Goal: Task Accomplishment & Management: Use online tool/utility

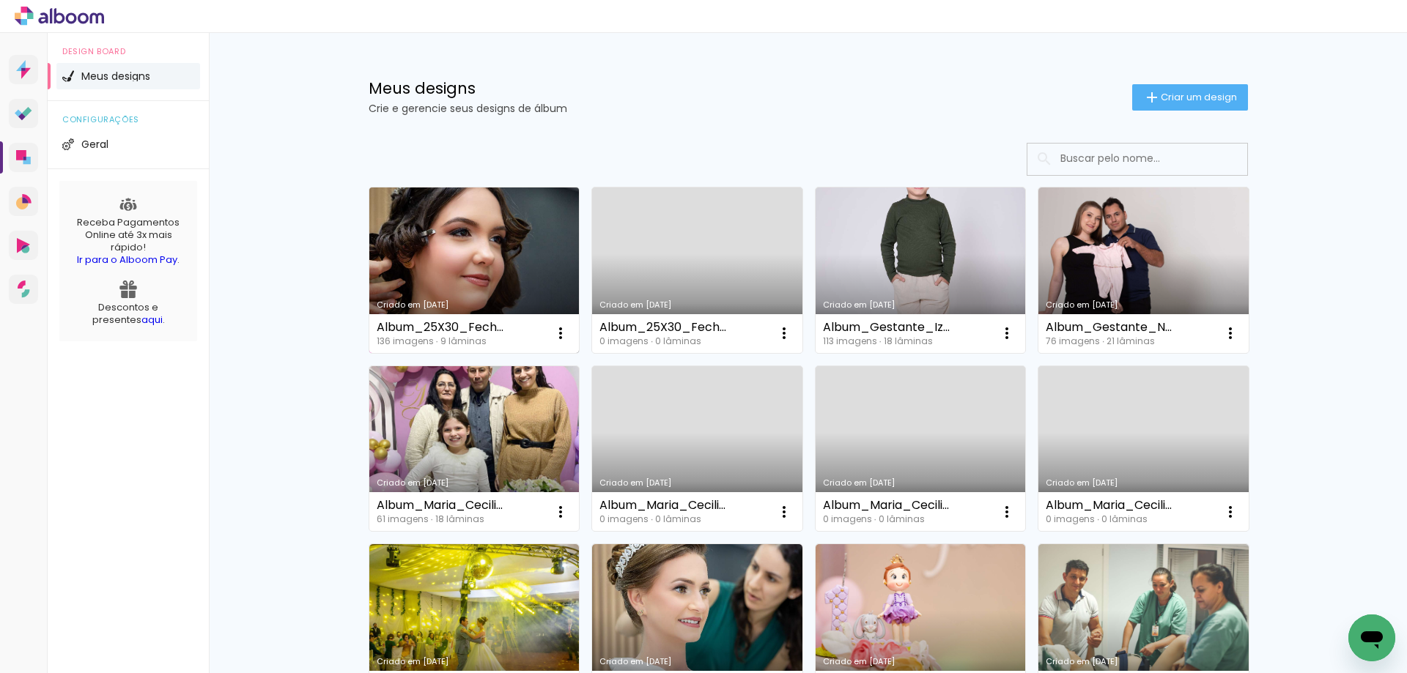
click at [517, 269] on link "Criado em [DATE]" at bounding box center [474, 271] width 210 height 166
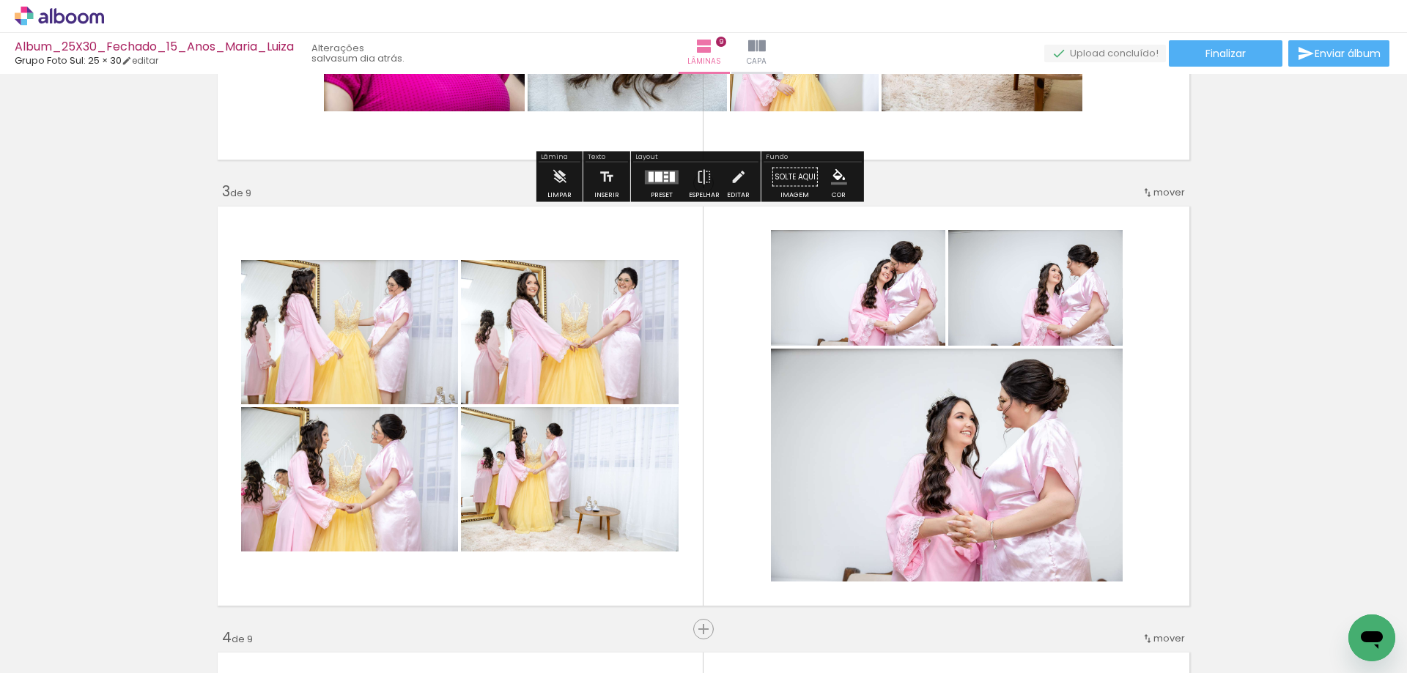
scroll to position [806, 0]
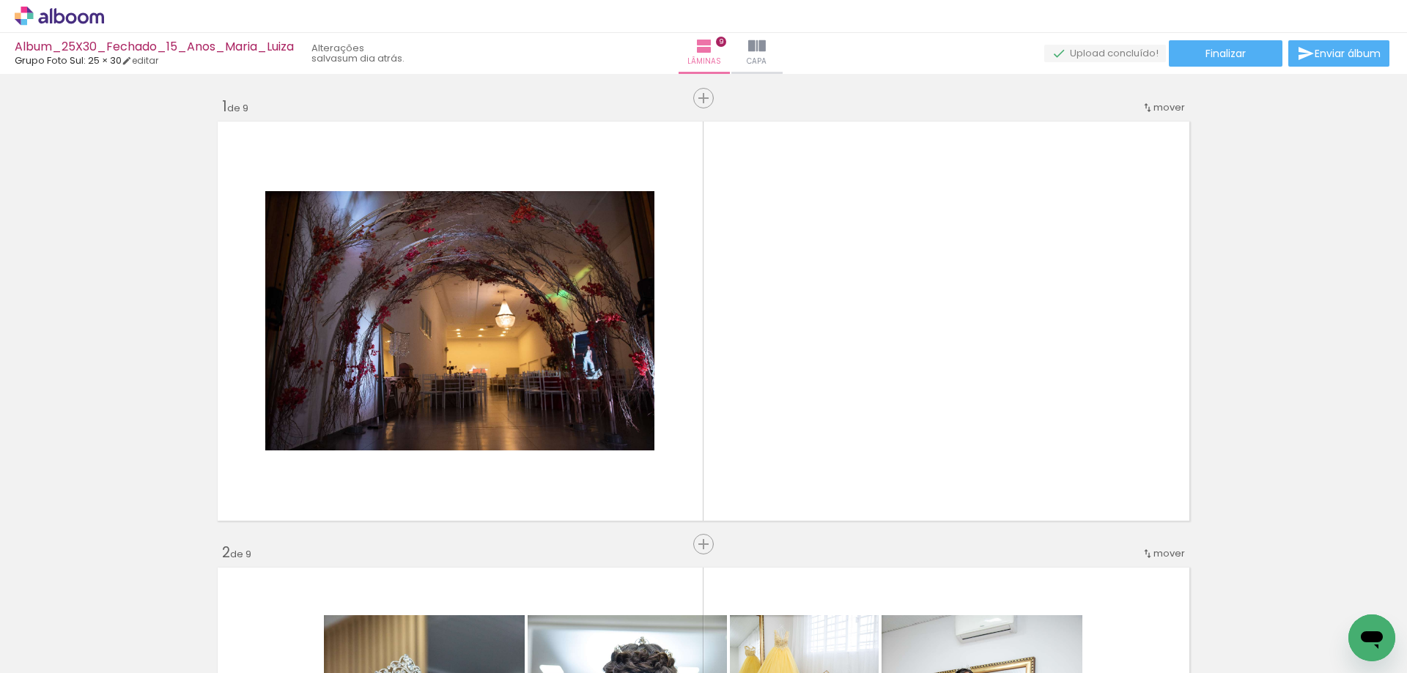
scroll to position [806, 0]
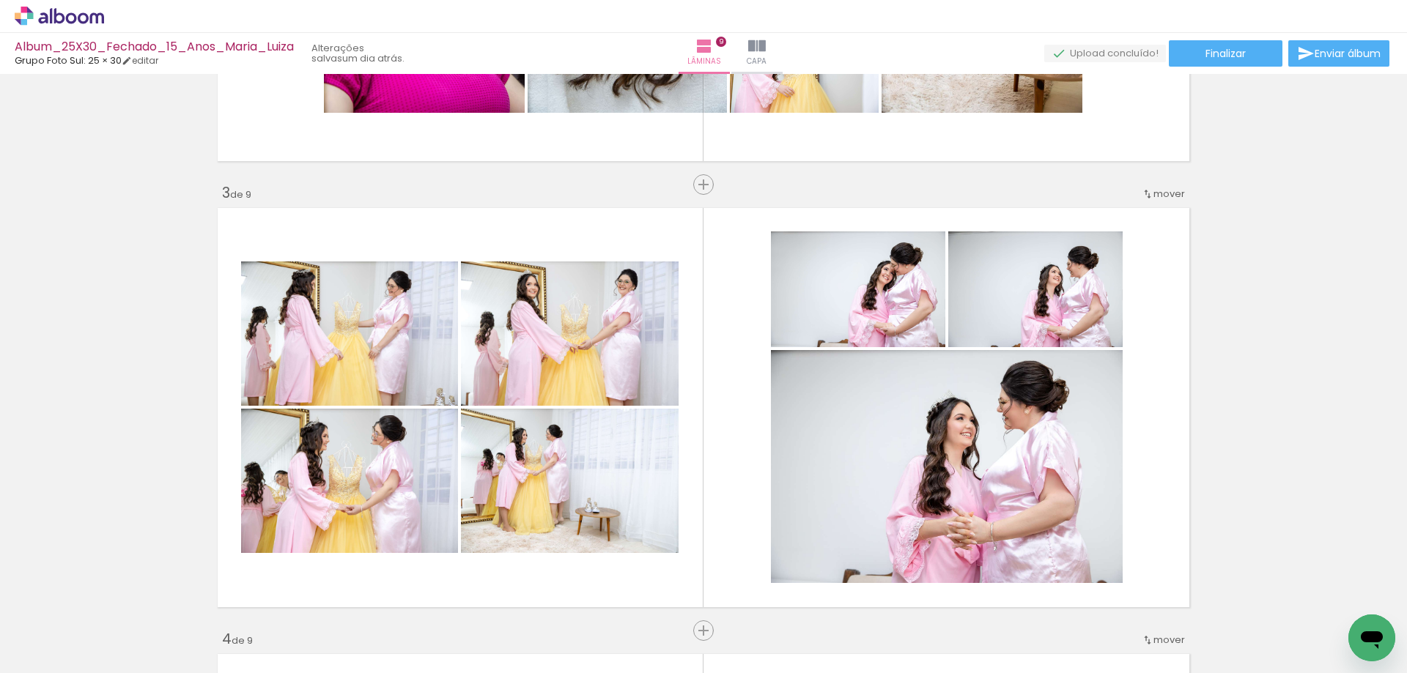
drag, startPoint x: 1075, startPoint y: 56, endPoint x: 1068, endPoint y: 59, distance: 7.9
click at [1075, 56] on quentale-upload-monitor at bounding box center [1105, 54] width 122 height 18
click at [1058, 59] on quentale-upload-monitor at bounding box center [1105, 54] width 122 height 18
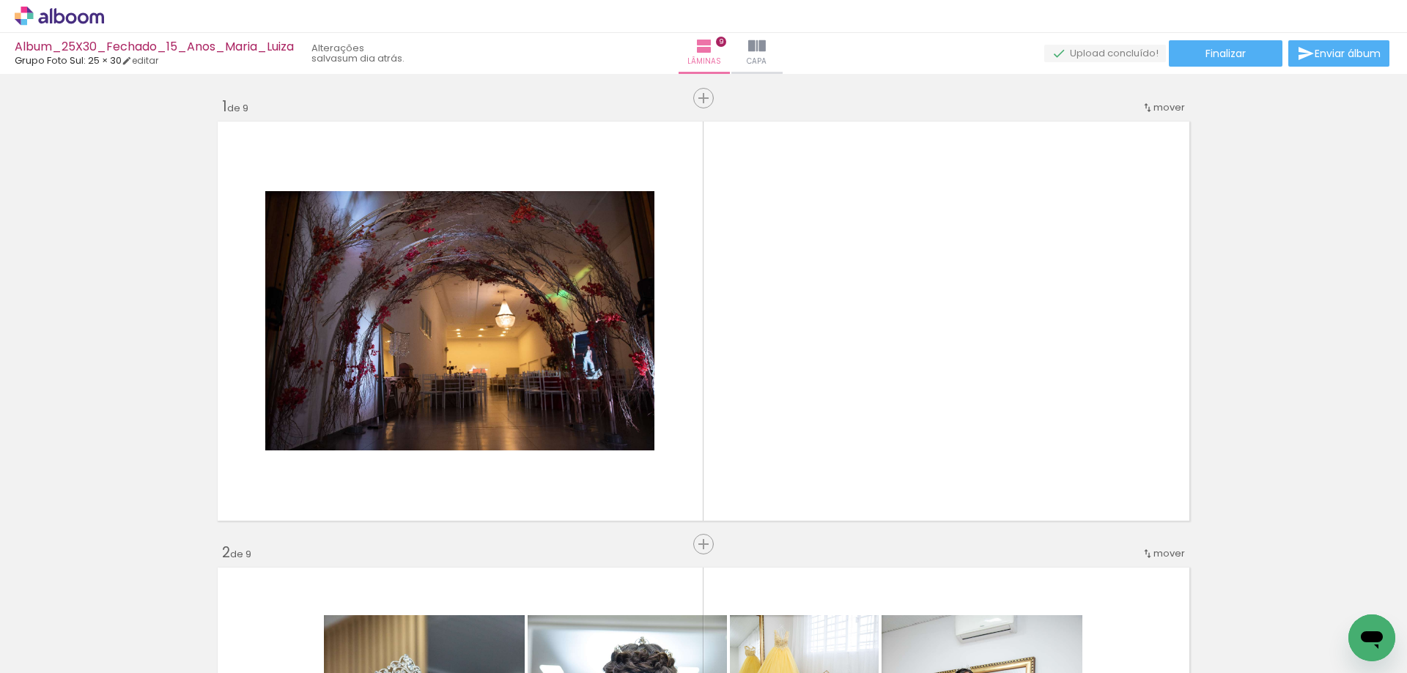
scroll to position [806, 0]
